Goal: Information Seeking & Learning: Understand process/instructions

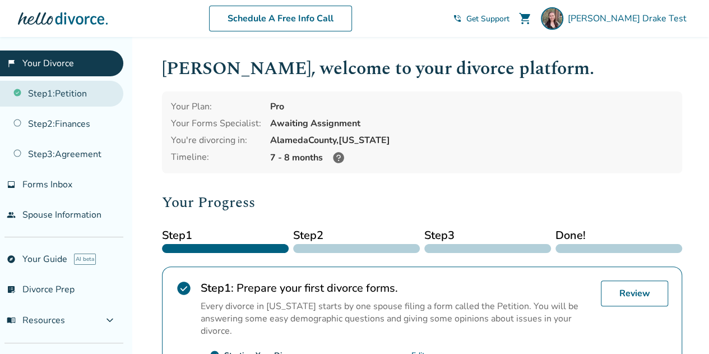
click at [71, 96] on link "Step 1 : Petition" at bounding box center [61, 94] width 123 height 26
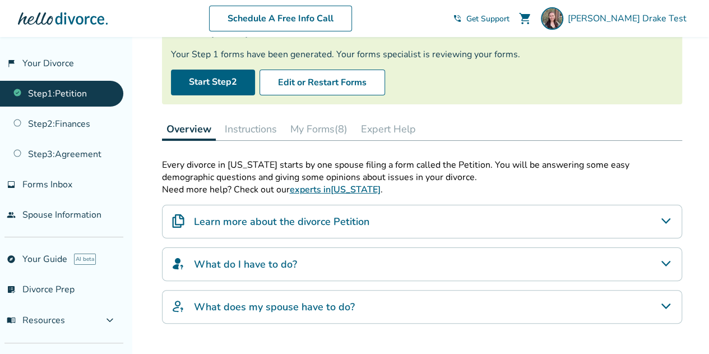
scroll to position [95, 0]
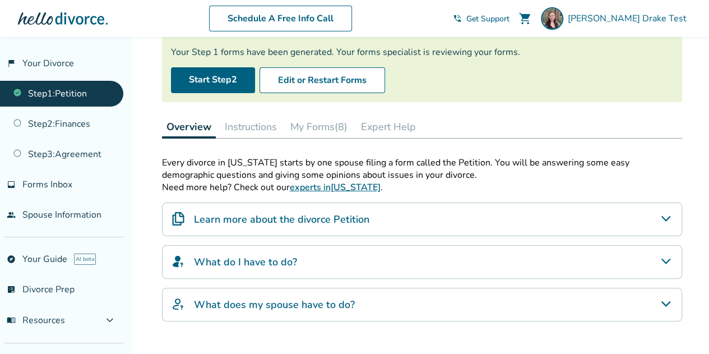
click at [266, 131] on button "Instructions" at bounding box center [250, 126] width 61 height 22
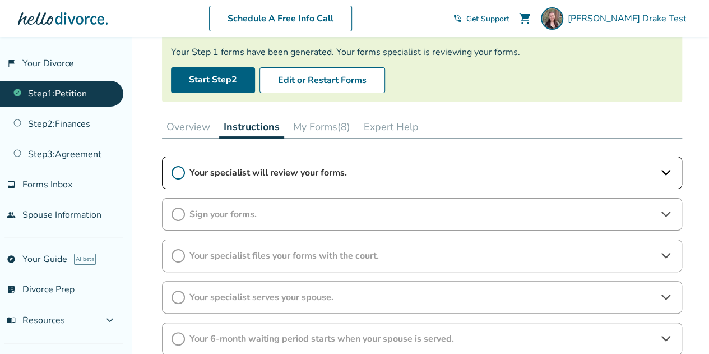
click at [364, 169] on span "Your specialist will review your forms." at bounding box center [421, 172] width 465 height 12
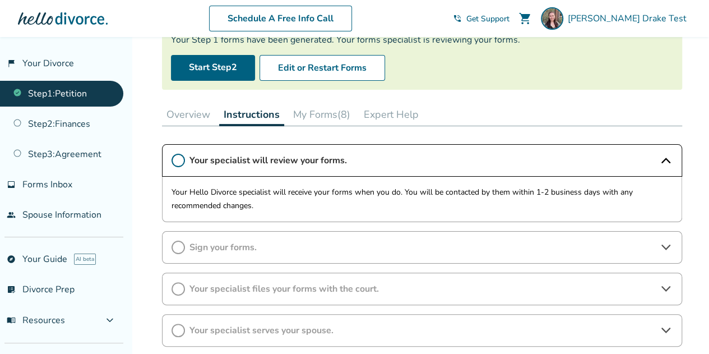
scroll to position [107, 0]
